Goal: Information Seeking & Learning: Learn about a topic

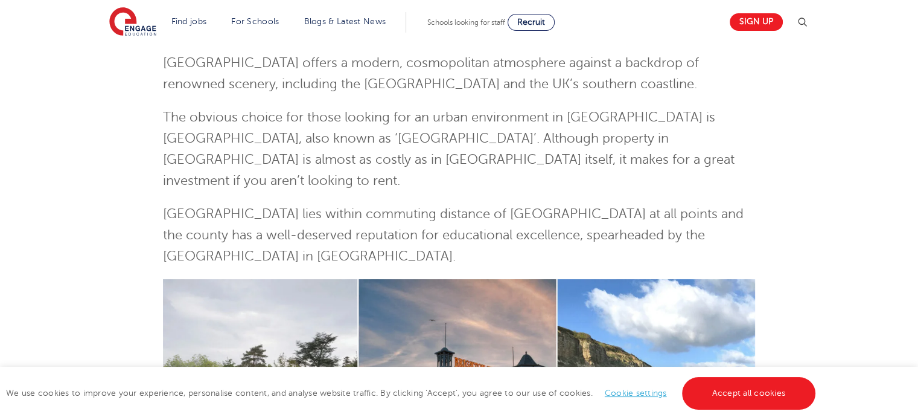
scroll to position [190, 0]
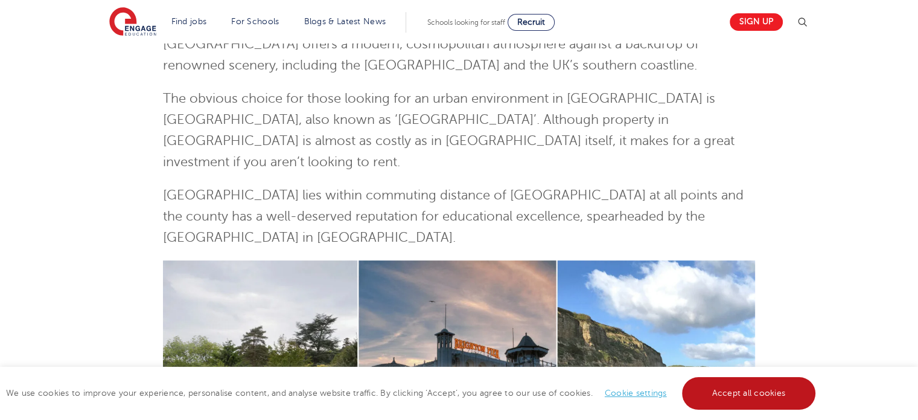
click at [728, 392] on link "Accept all cookies" at bounding box center [749, 393] width 134 height 33
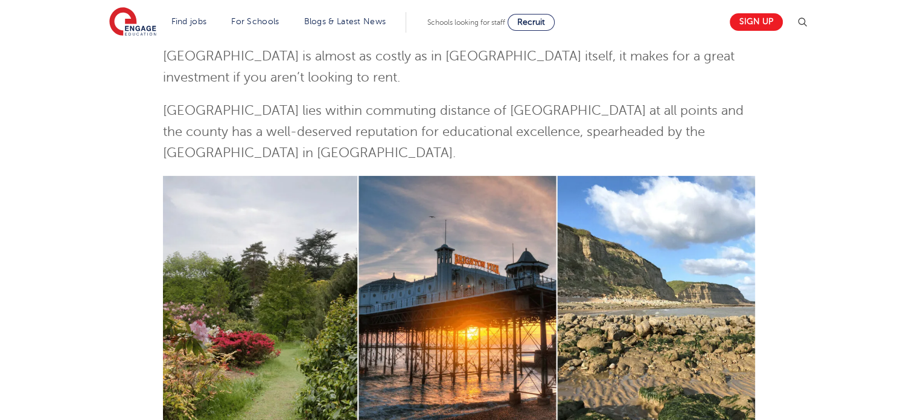
scroll to position [290, 0]
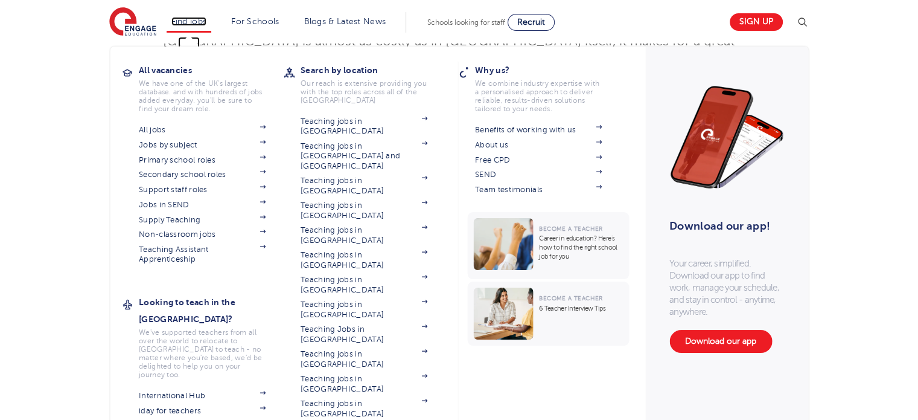
click at [193, 24] on link "Find jobs" at bounding box center [189, 21] width 36 height 9
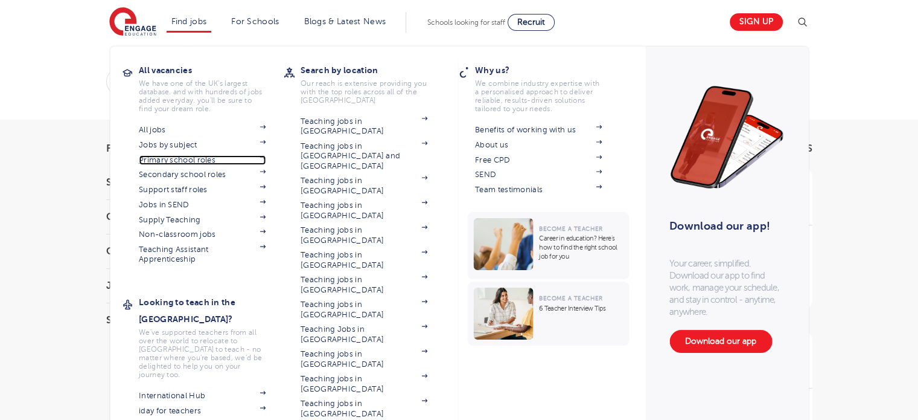
click at [194, 159] on link "Primary school roles" at bounding box center [202, 160] width 127 height 10
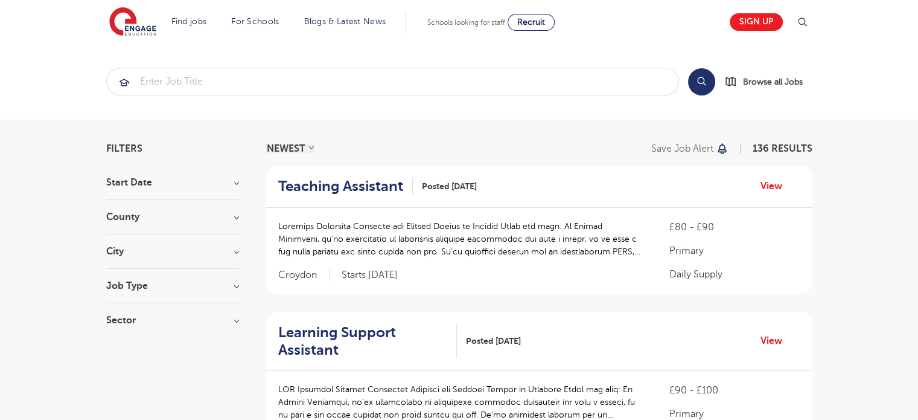
click at [209, 281] on h3 "Job Type" at bounding box center [172, 286] width 133 height 10
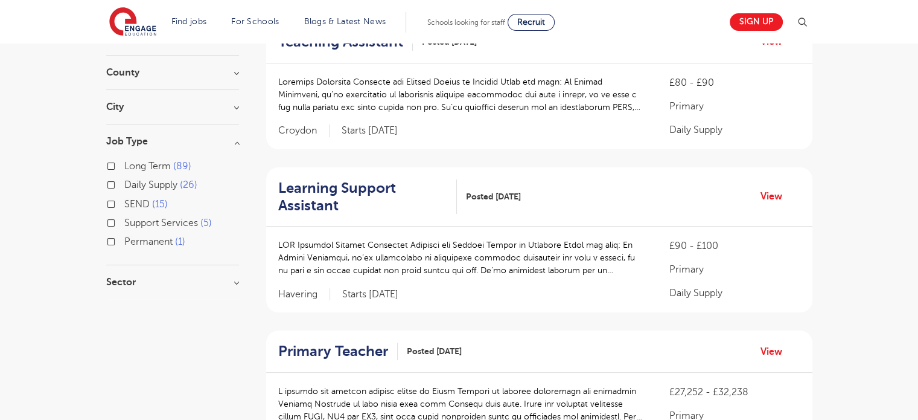
scroll to position [142, 0]
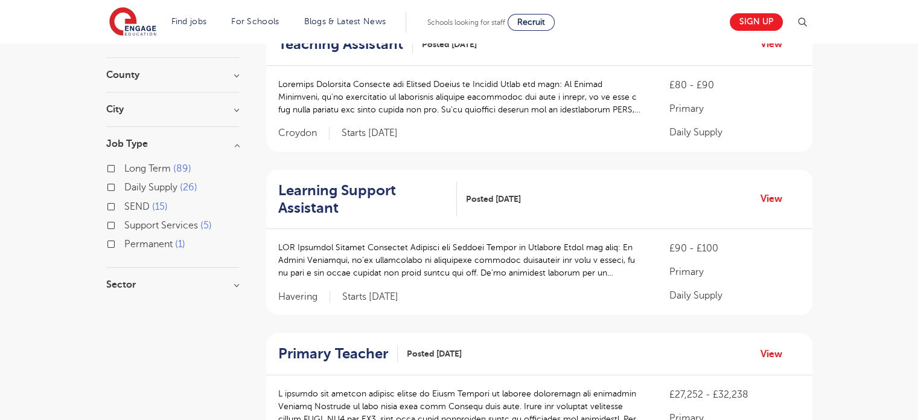
click at [145, 79] on div "County [GEOGRAPHIC_DATA] 16 [GEOGRAPHIC_DATA] 12 Brighton & Hove 9 Ealing 8 [GE…" at bounding box center [172, 81] width 133 height 22
click at [133, 74] on h3 "County" at bounding box center [172, 75] width 133 height 10
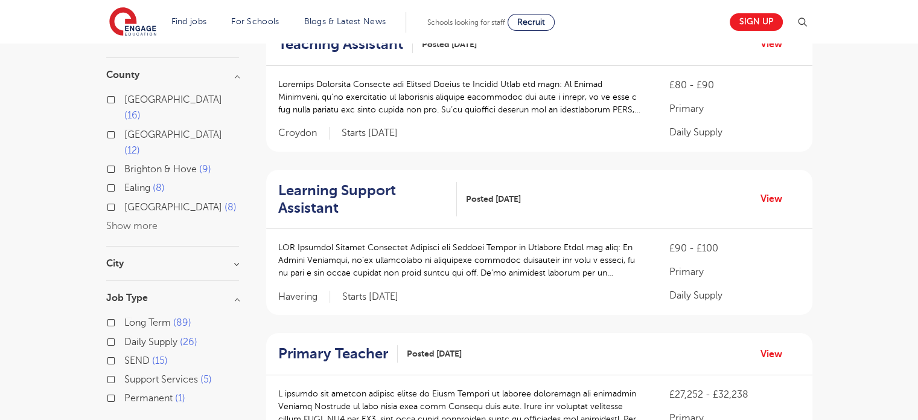
click at [137, 220] on button "Show more" at bounding box center [131, 225] width 51 height 11
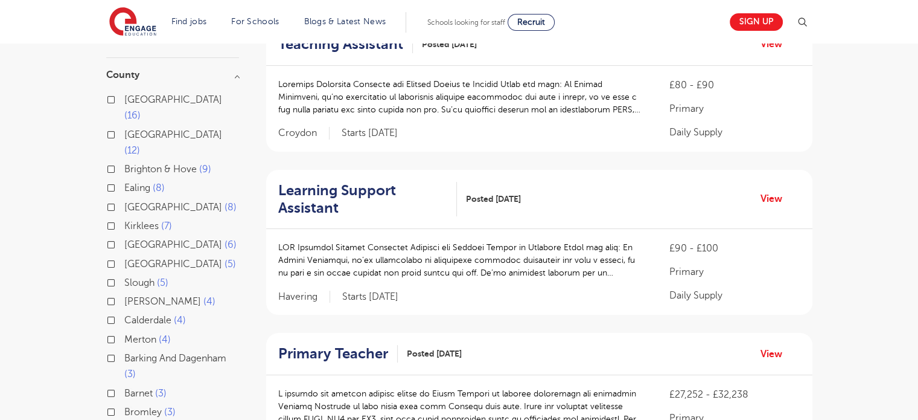
click at [124, 237] on label "[GEOGRAPHIC_DATA] 6" at bounding box center [180, 245] width 112 height 16
click at [124, 239] on input "[GEOGRAPHIC_DATA] 6" at bounding box center [128, 243] width 8 height 8
checkbox input "true"
